Goal: Task Accomplishment & Management: Use online tool/utility

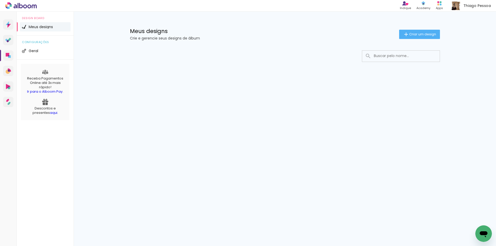
click at [403, 57] on input at bounding box center [408, 56] width 74 height 11
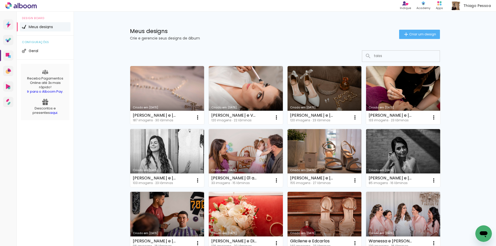
type input "taissa"
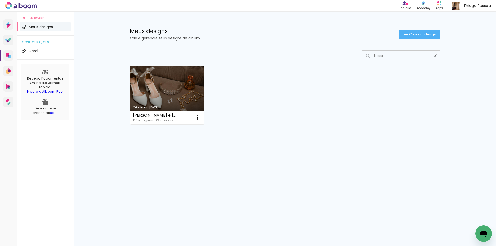
click at [158, 90] on link "Criado em [DATE]" at bounding box center [167, 95] width 74 height 58
